Goal: Information Seeking & Learning: Learn about a topic

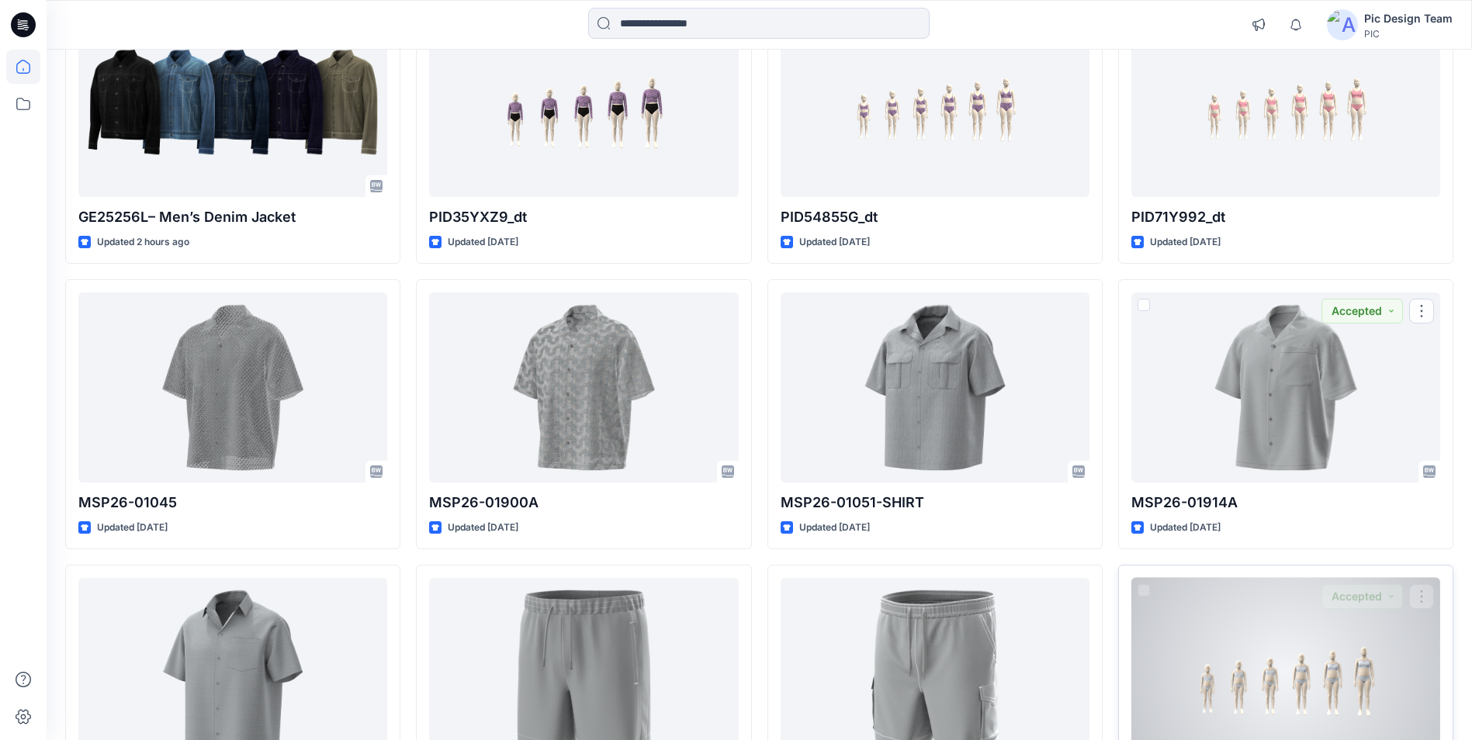
scroll to position [233, 0]
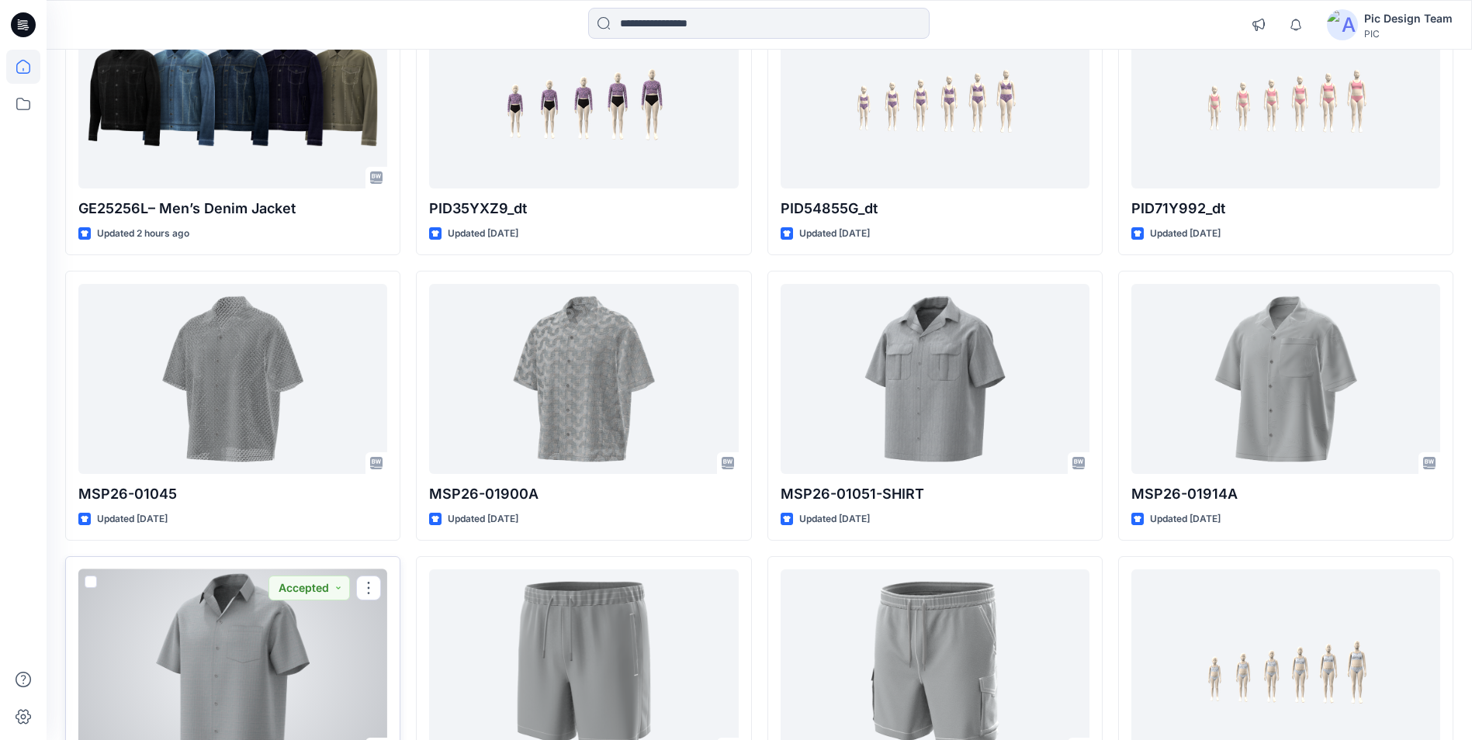
click at [324, 624] on div at bounding box center [232, 664] width 309 height 190
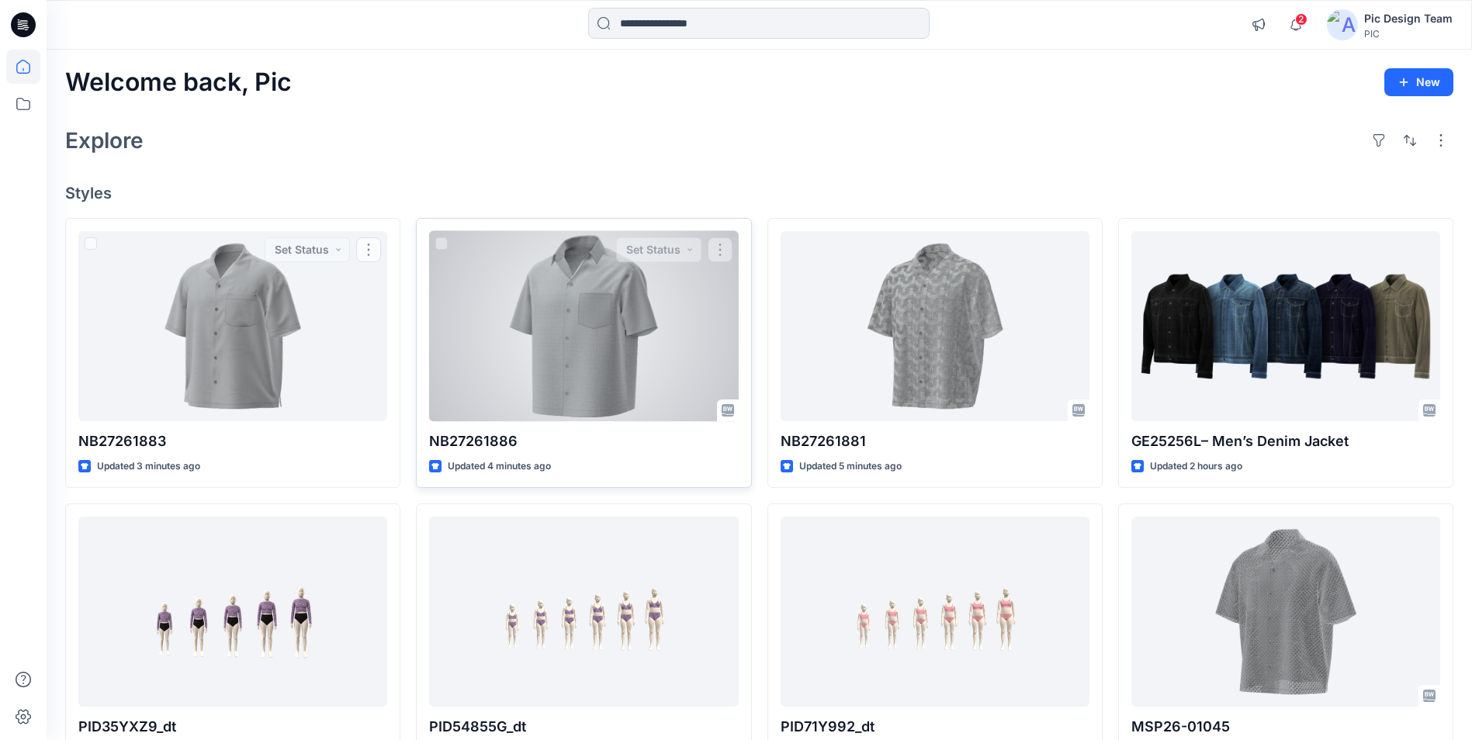
click at [524, 320] on div at bounding box center [583, 326] width 309 height 190
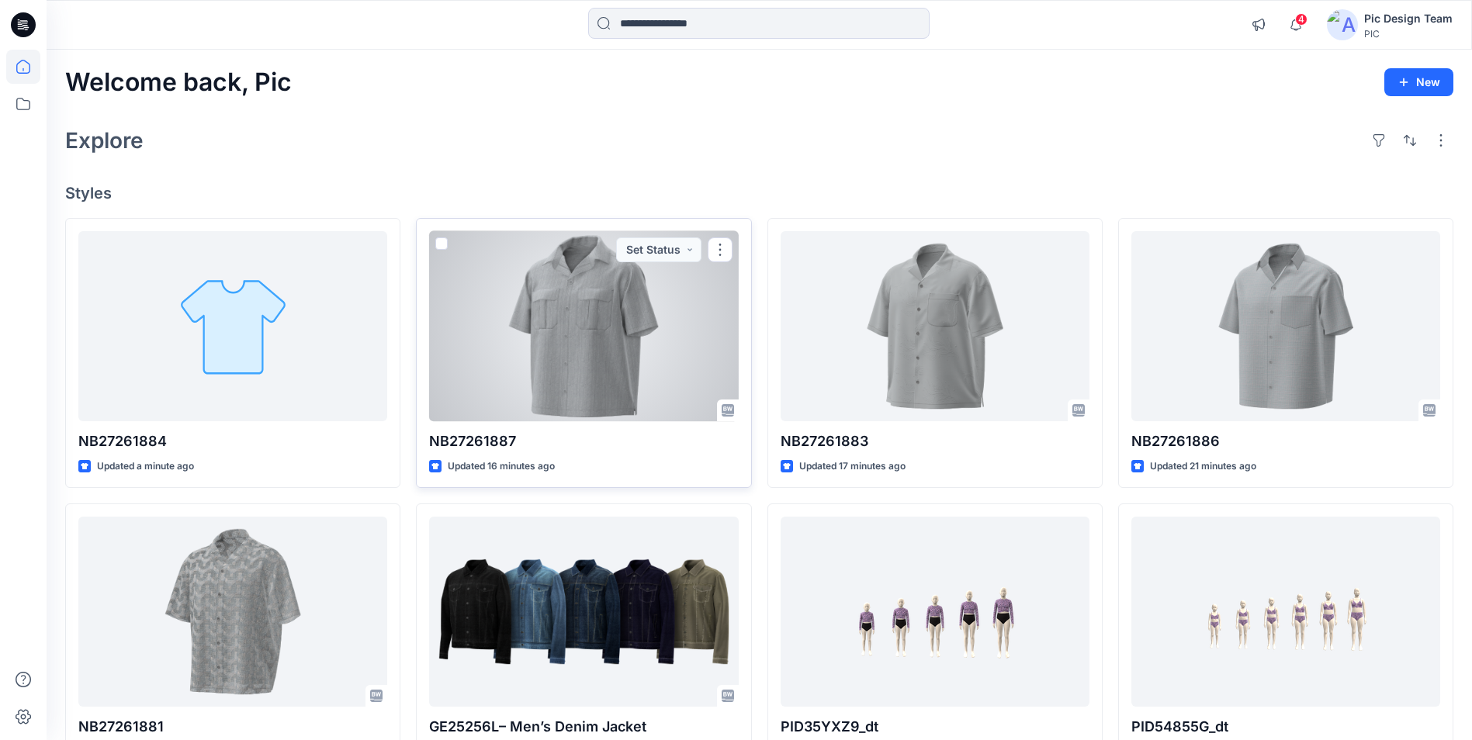
click at [577, 361] on div at bounding box center [583, 326] width 309 height 190
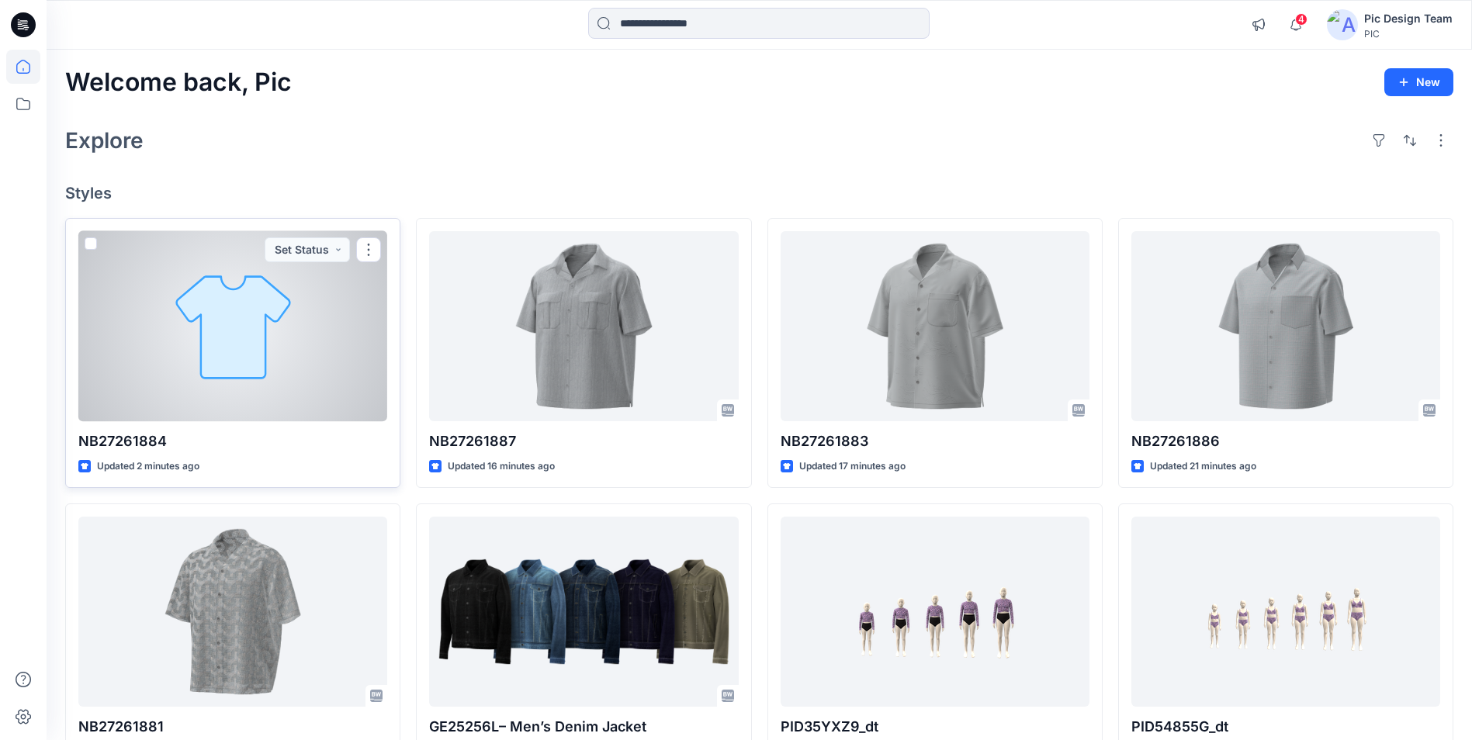
click at [249, 307] on div at bounding box center [232, 326] width 309 height 190
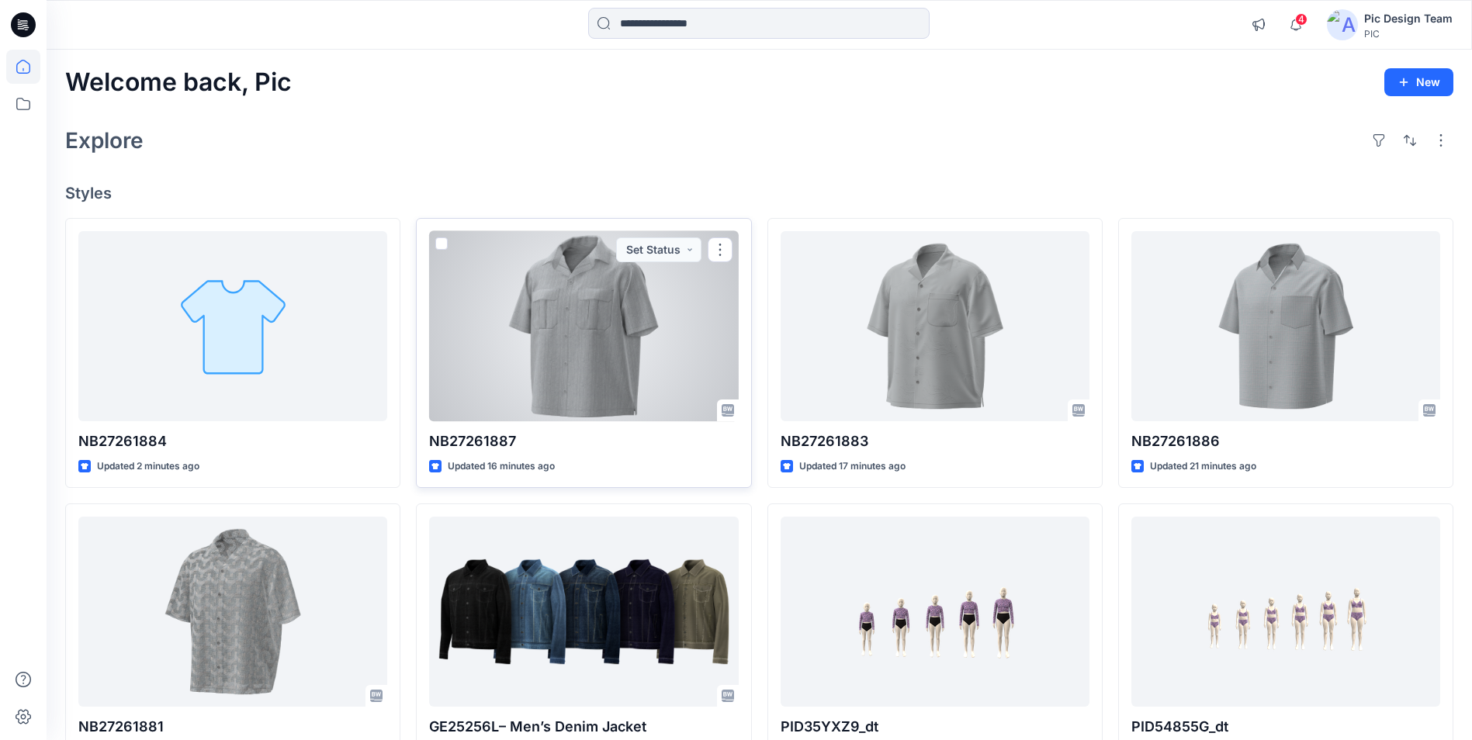
click at [587, 343] on div at bounding box center [583, 326] width 309 height 190
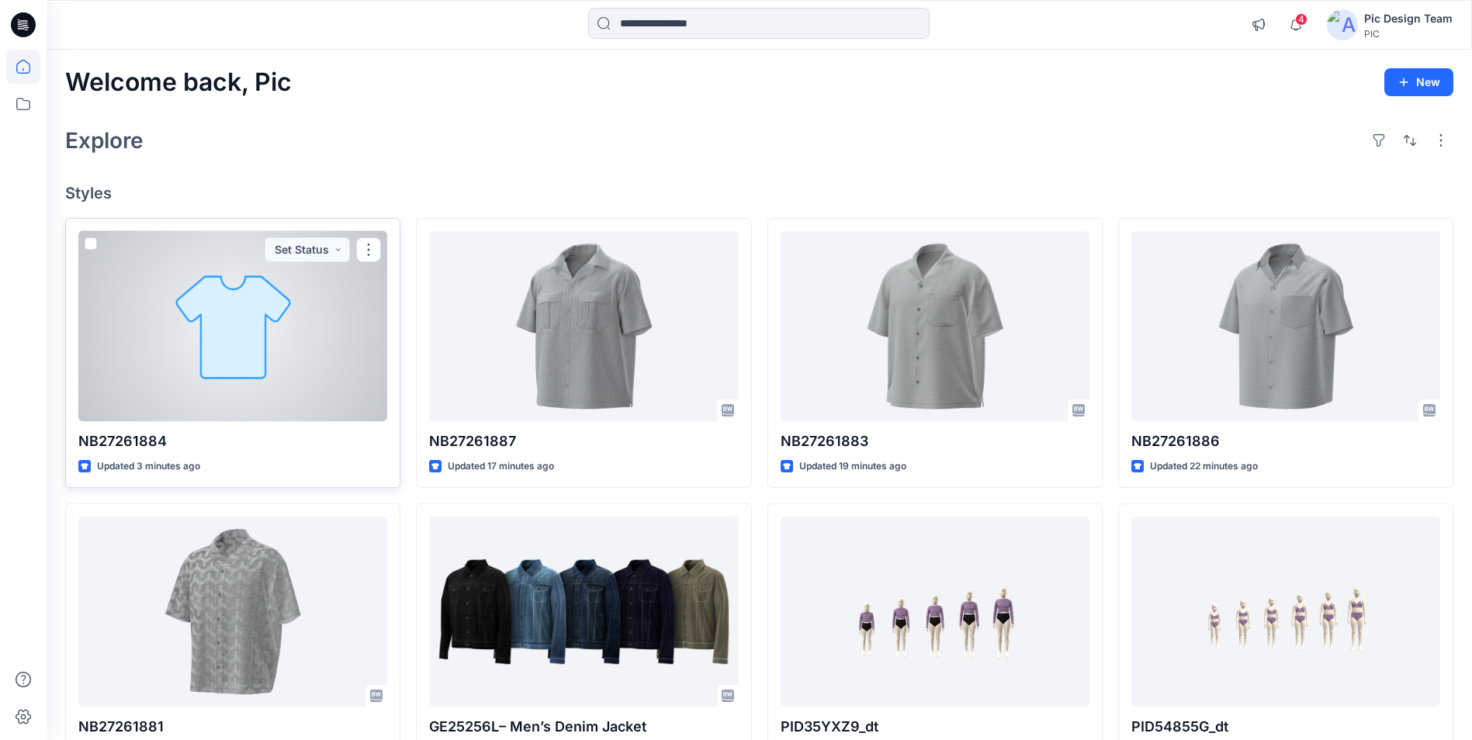
click at [293, 378] on div at bounding box center [232, 326] width 309 height 190
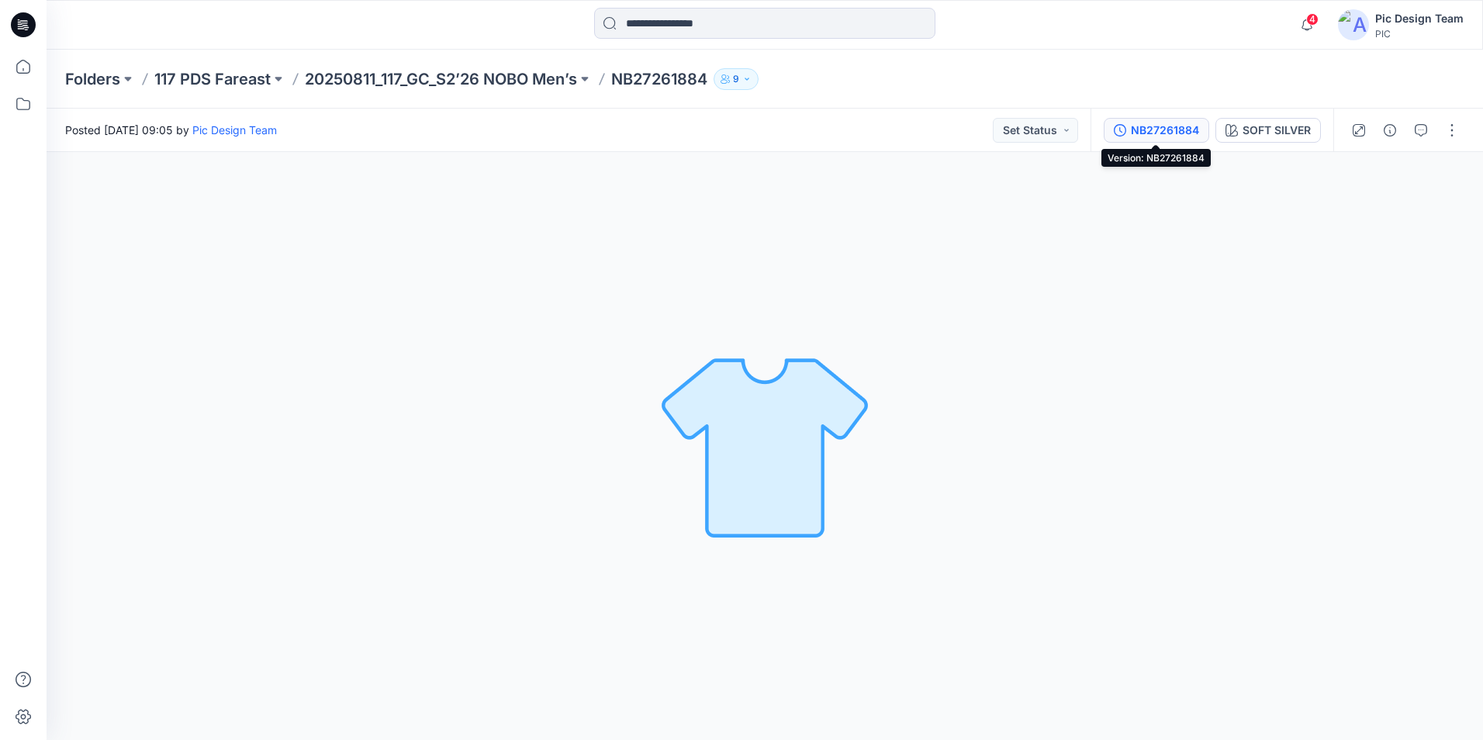
click at [1154, 128] on div "NB27261884" at bounding box center [1165, 130] width 68 height 17
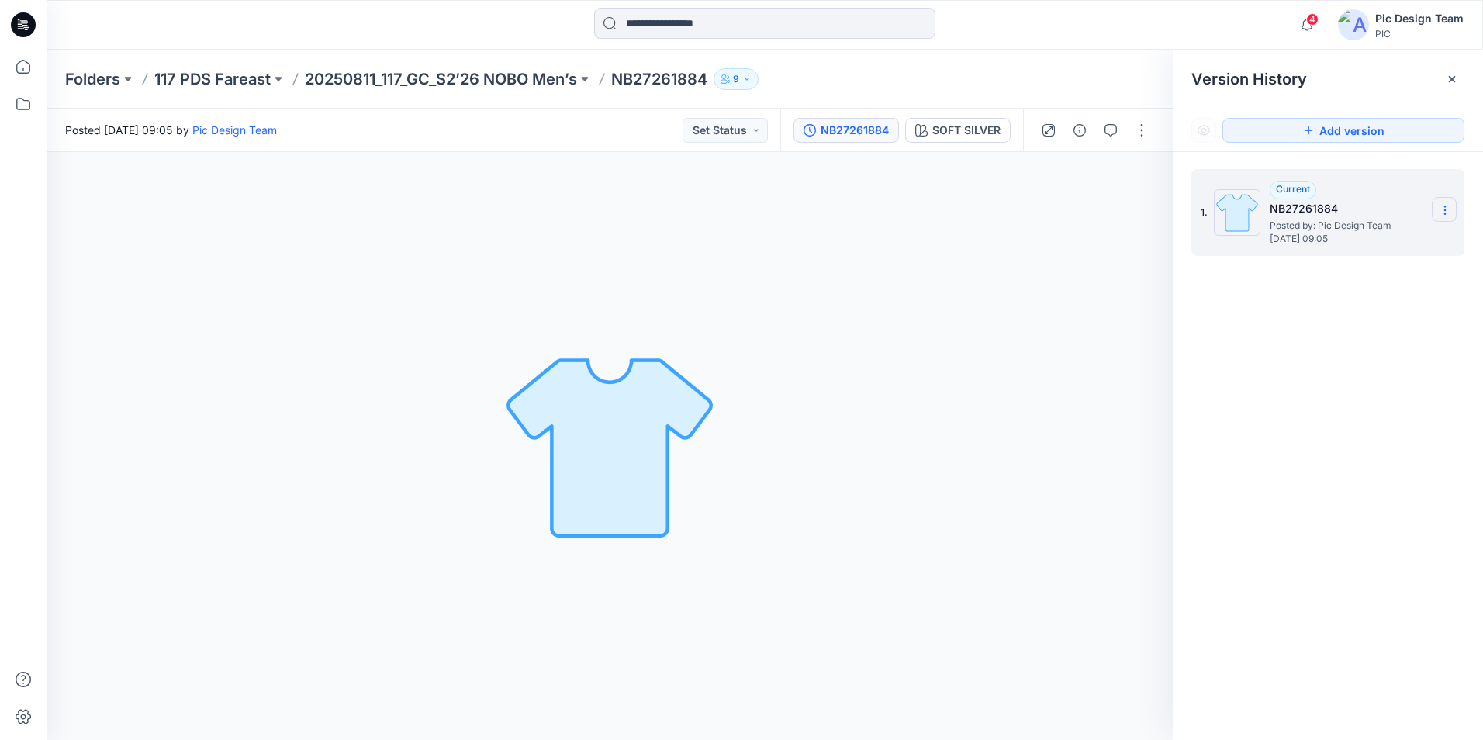
click at [1447, 217] on section at bounding box center [1444, 209] width 25 height 25
click at [958, 244] on div "SOFT SILVER Loading... Material Properties Loading..." at bounding box center [610, 446] width 1126 height 588
